Goal: Use online tool/utility: Utilize a website feature to perform a specific function

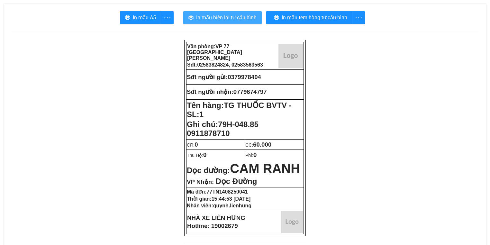
drag, startPoint x: 168, startPoint y: 10, endPoint x: 223, endPoint y: 18, distance: 56.2
click at [224, 18] on span "In mẫu biên lai tự cấu hình" at bounding box center [226, 17] width 60 height 8
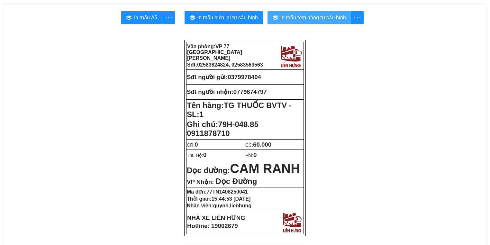
click at [328, 21] on span "In mẫu tem hàng tự cấu hình" at bounding box center [313, 17] width 66 height 8
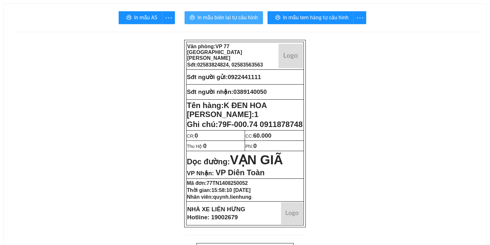
click at [229, 17] on span "In mẫu biên lai tự cấu hình" at bounding box center [227, 17] width 60 height 8
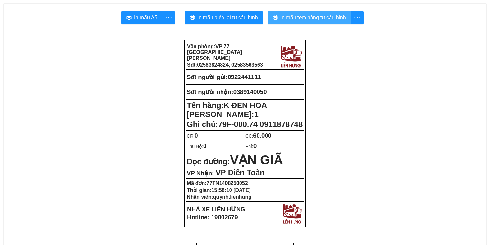
drag, startPoint x: 324, startPoint y: 19, endPoint x: 320, endPoint y: 21, distance: 4.1
click at [324, 19] on span "In mẫu tem hàng tự cấu hình" at bounding box center [313, 17] width 66 height 8
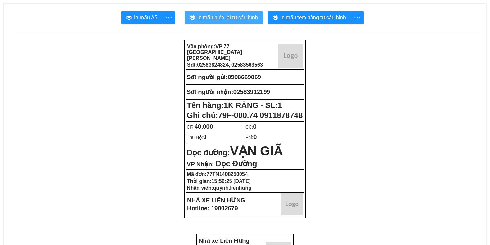
click at [225, 14] on span "In mẫu biên lai tự cấu hình" at bounding box center [227, 17] width 60 height 8
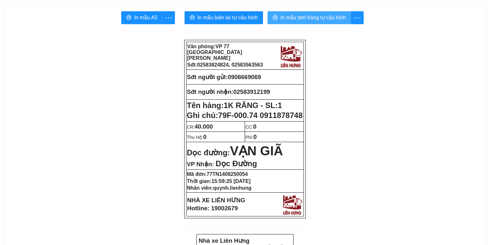
click at [303, 18] on span "In mẫu tem hàng tự cấu hình" at bounding box center [313, 17] width 66 height 8
